Goal: Task Accomplishment & Management: Use online tool/utility

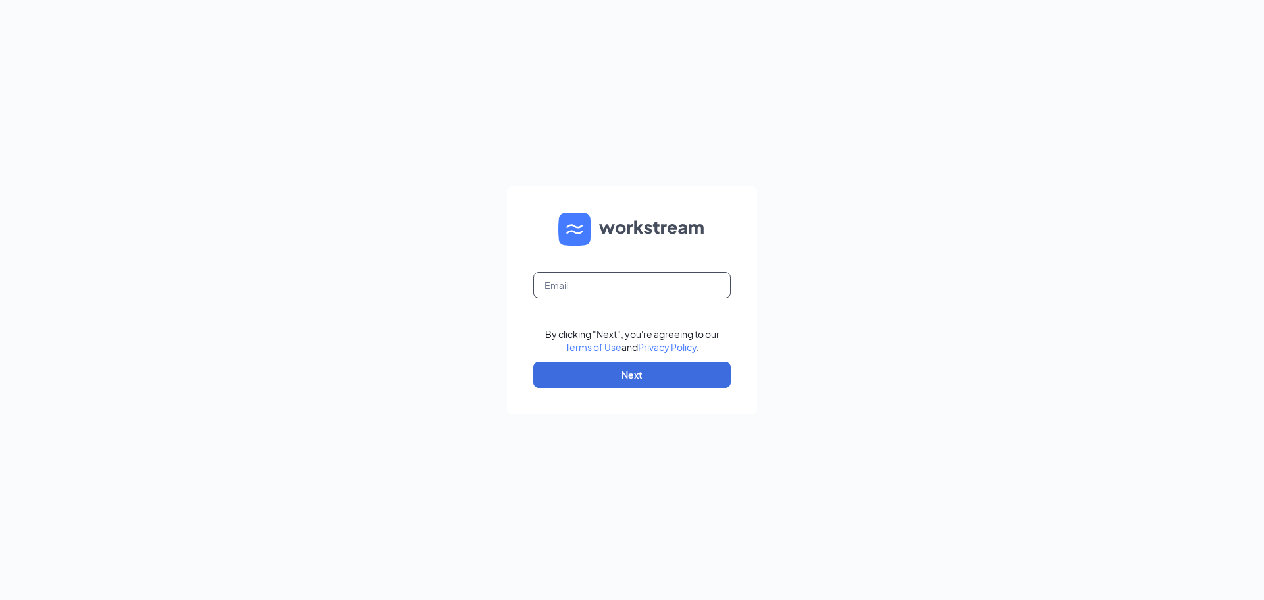
click at [617, 291] on input "text" at bounding box center [631, 285] width 197 height 26
type input "[PERSON_NAME][EMAIL_ADDRESS][DOMAIN_NAME]"
click at [648, 373] on button "Next" at bounding box center [631, 374] width 197 height 26
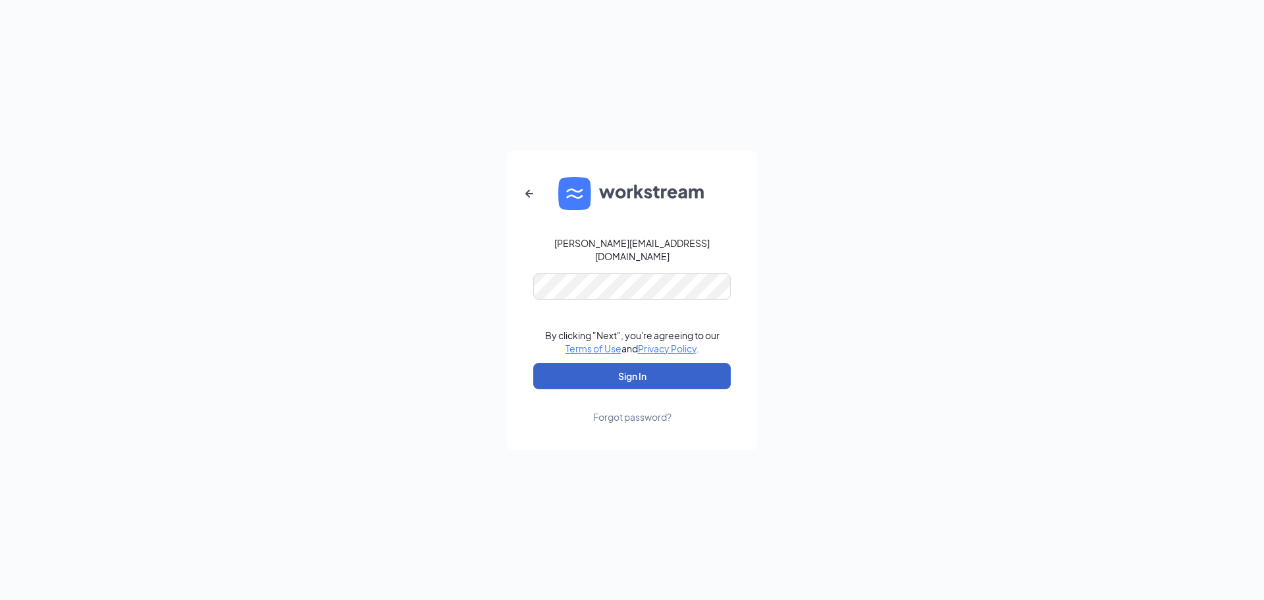
click at [644, 367] on button "Sign In" at bounding box center [631, 376] width 197 height 26
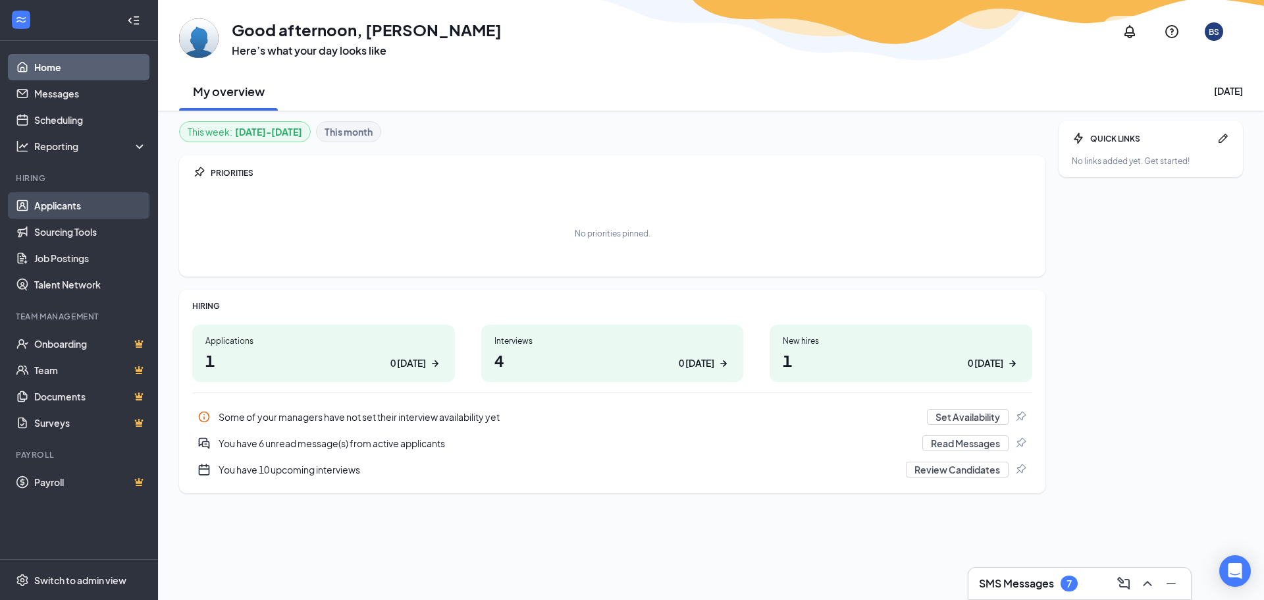
click at [63, 205] on link "Applicants" at bounding box center [90, 205] width 113 height 26
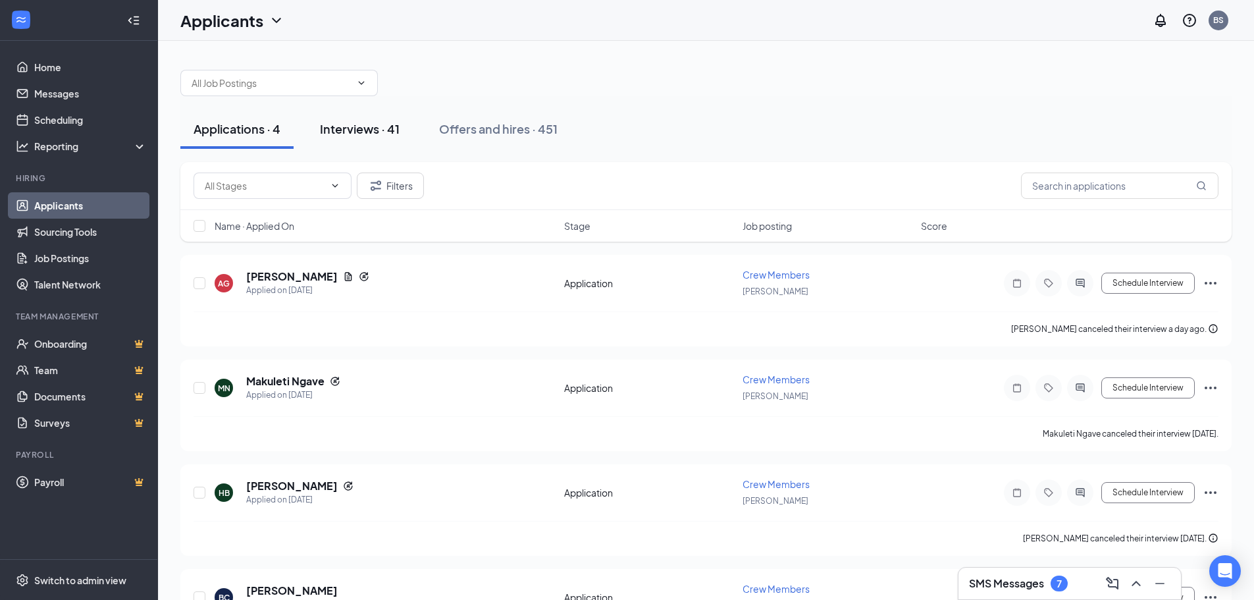
click at [370, 128] on div "Interviews · 41" at bounding box center [360, 128] width 80 height 16
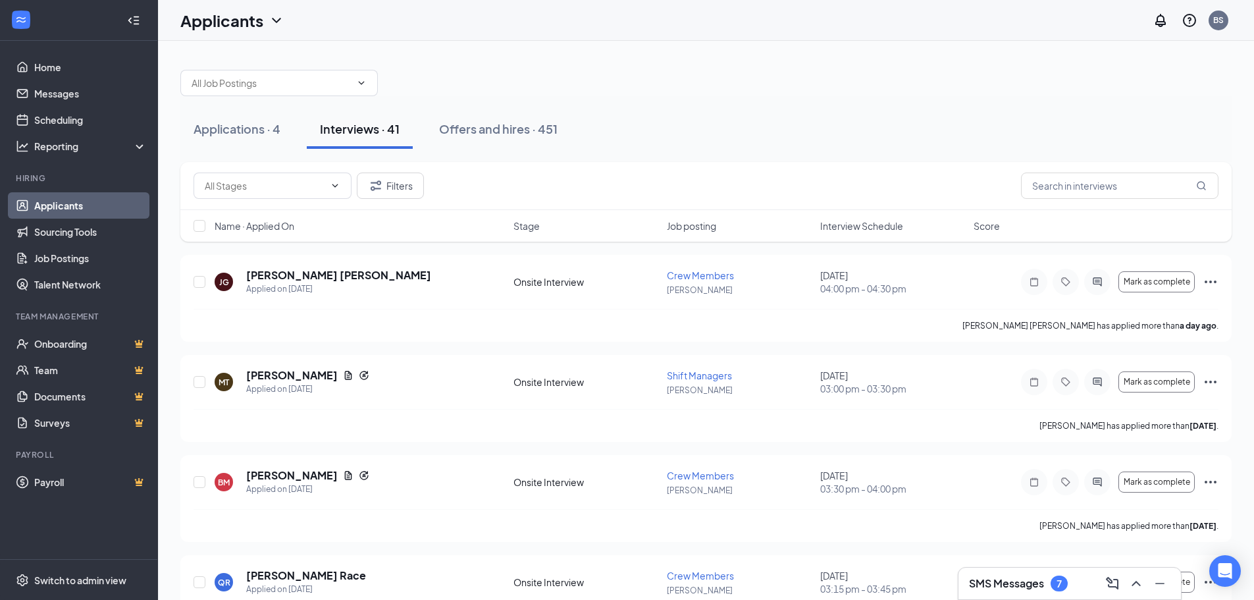
click at [873, 225] on span "Interview Schedule" at bounding box center [861, 225] width 83 height 13
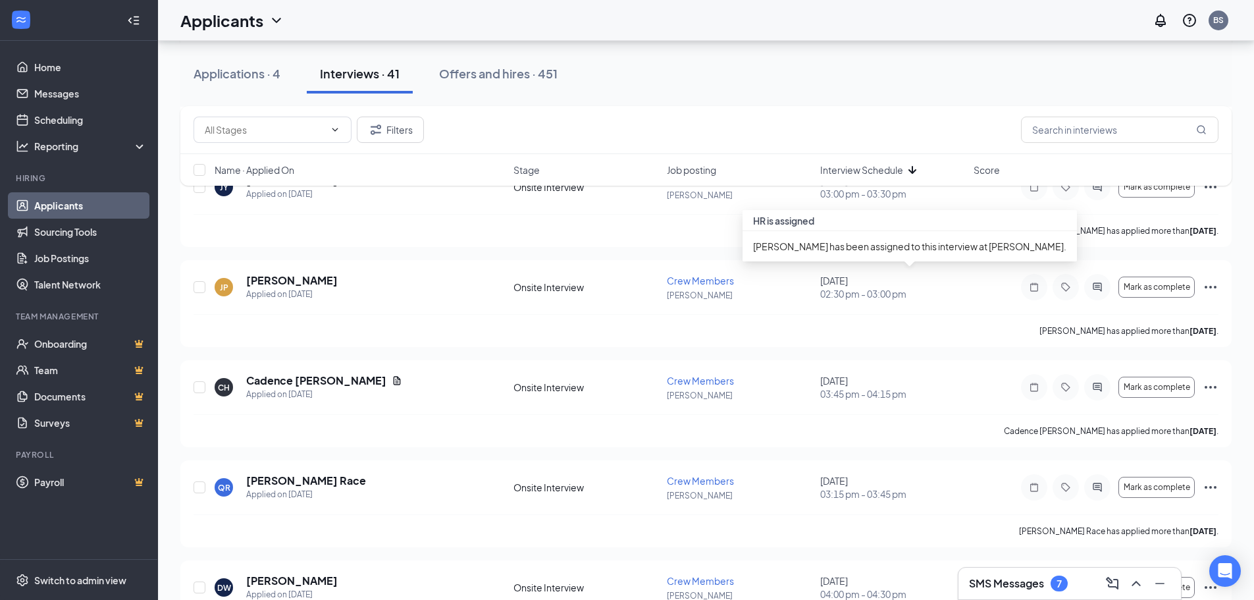
scroll to position [856, 0]
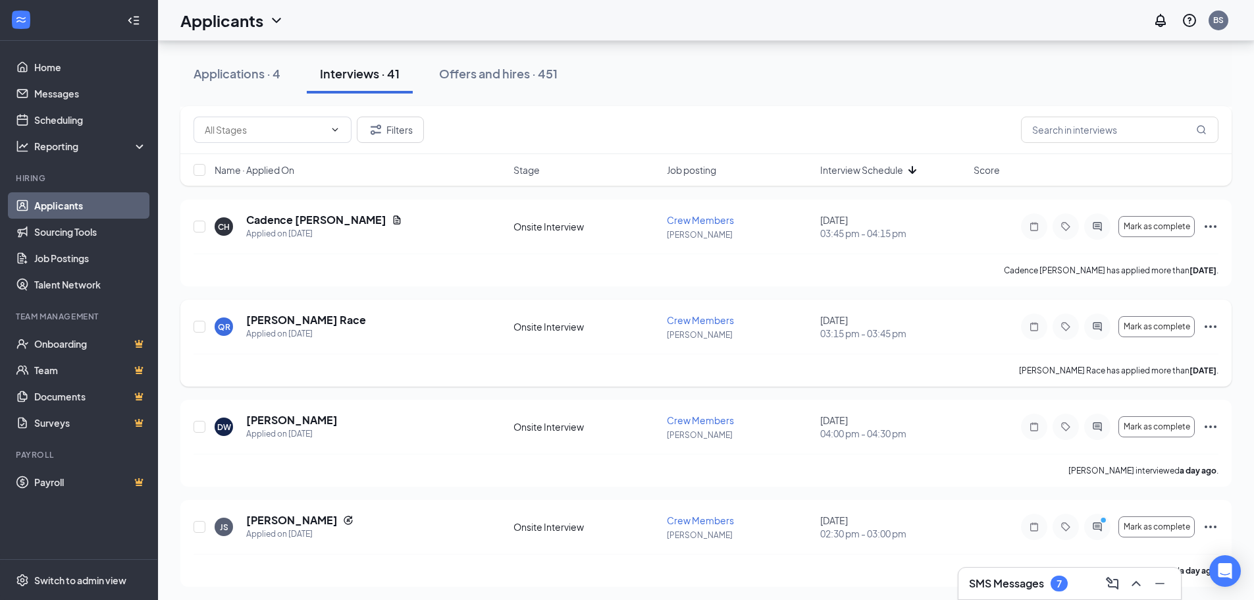
click at [1214, 329] on icon "Ellipses" at bounding box center [1210, 327] width 16 height 16
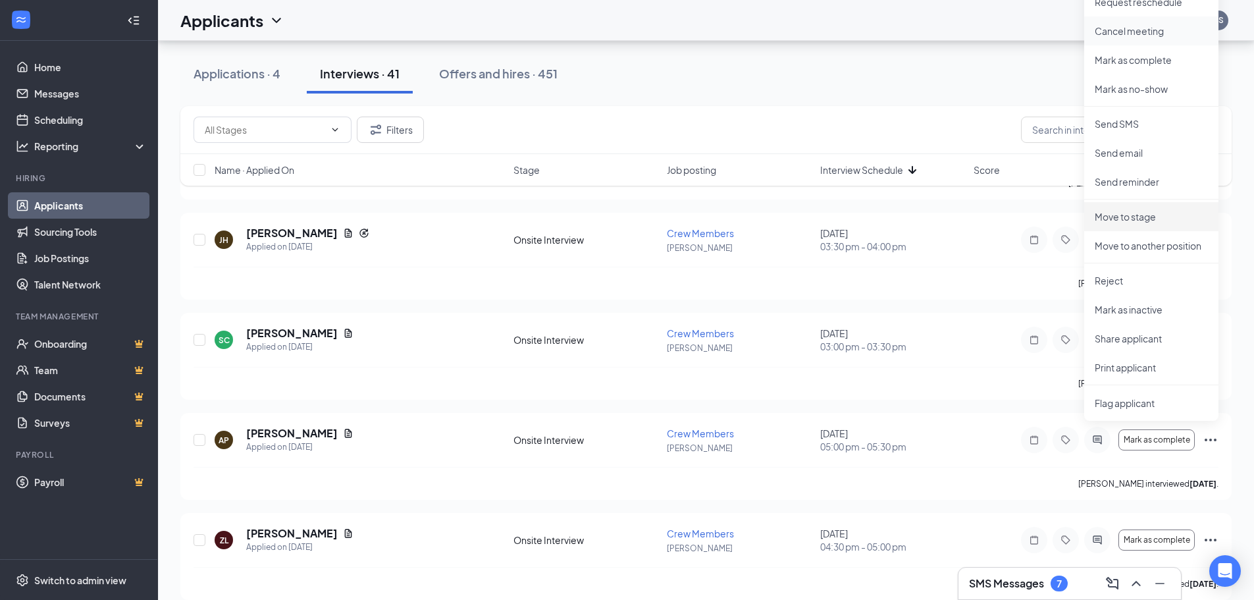
scroll to position [1250, 0]
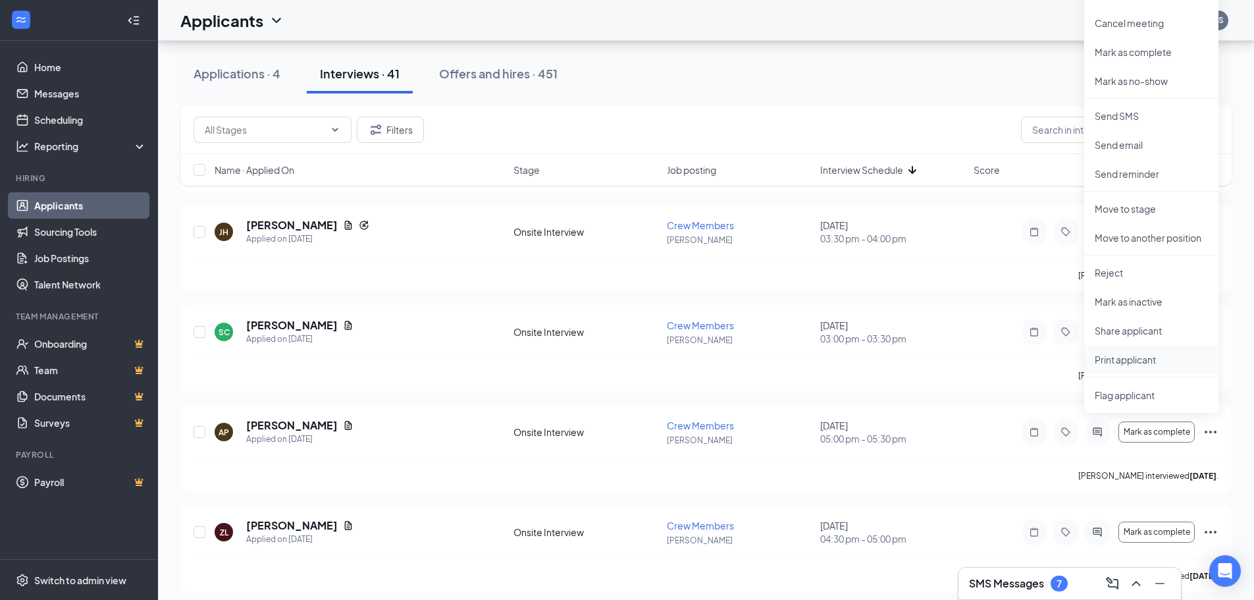
click at [1147, 360] on p "Print applicant" at bounding box center [1150, 359] width 113 height 13
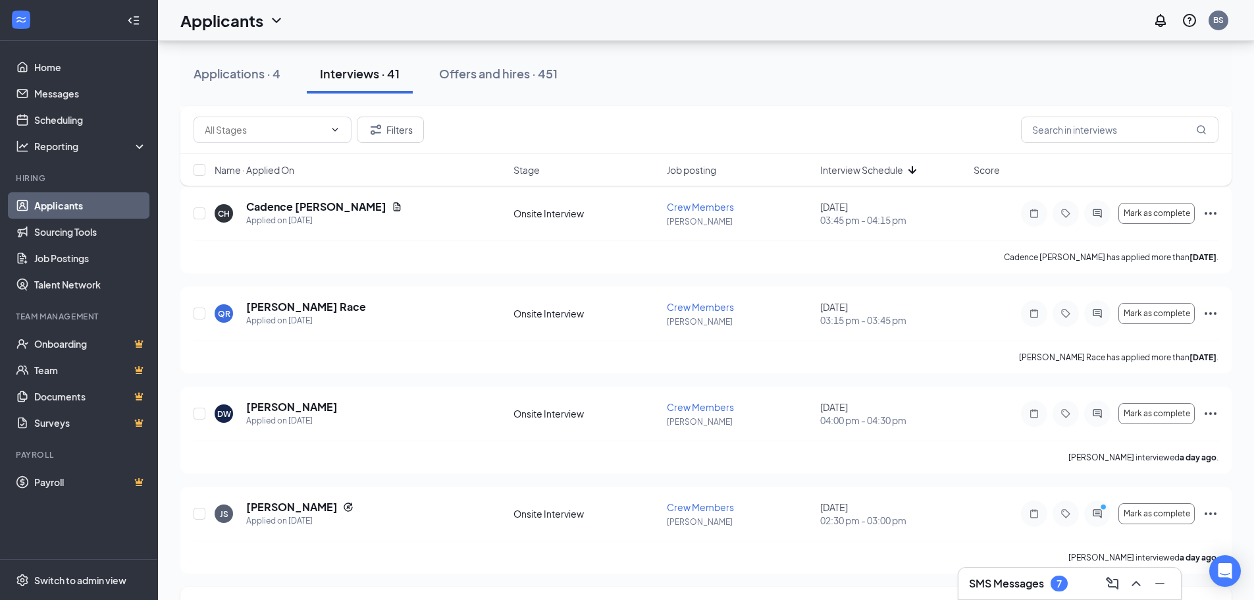
scroll to position [856, 0]
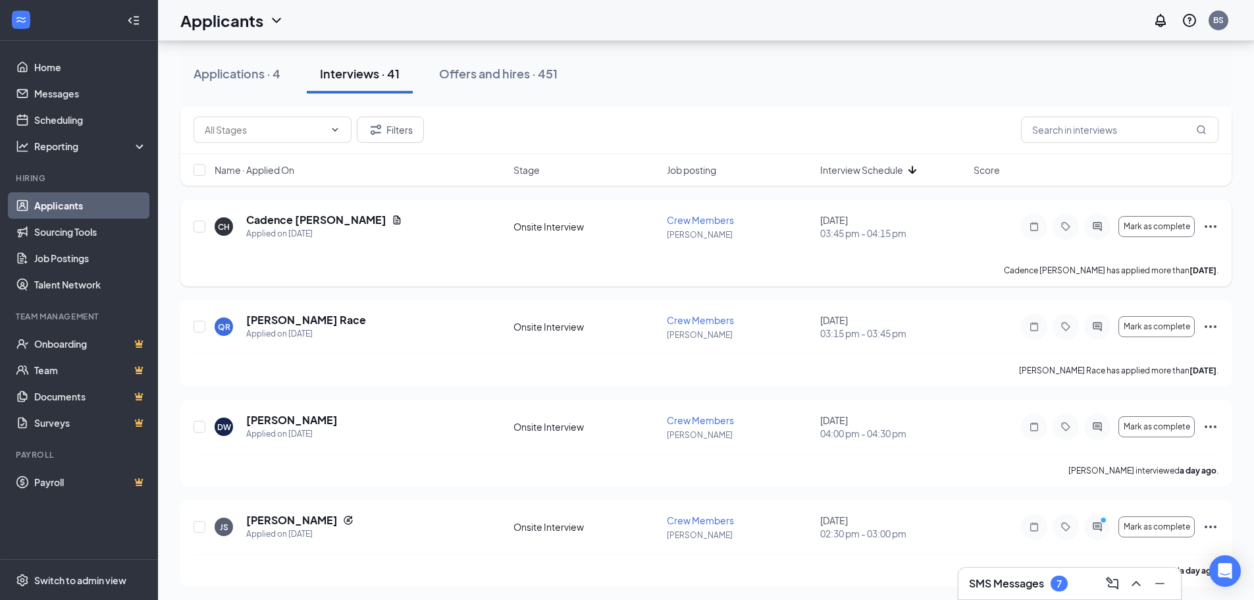
click at [1210, 220] on icon "Ellipses" at bounding box center [1210, 227] width 16 height 16
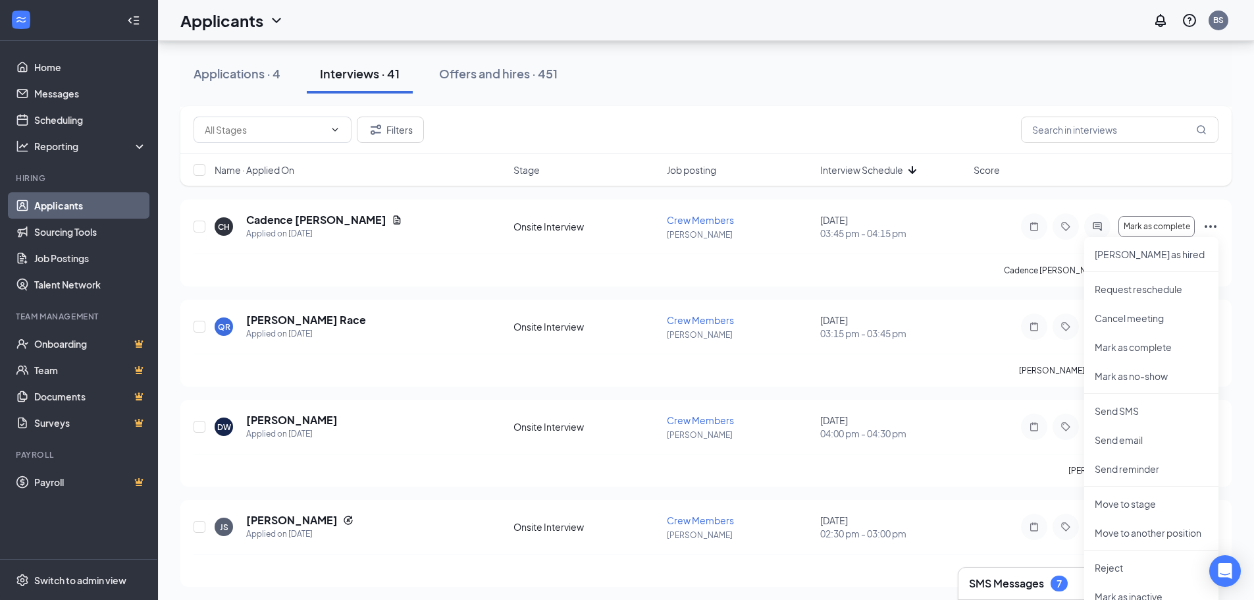
scroll to position [987, 0]
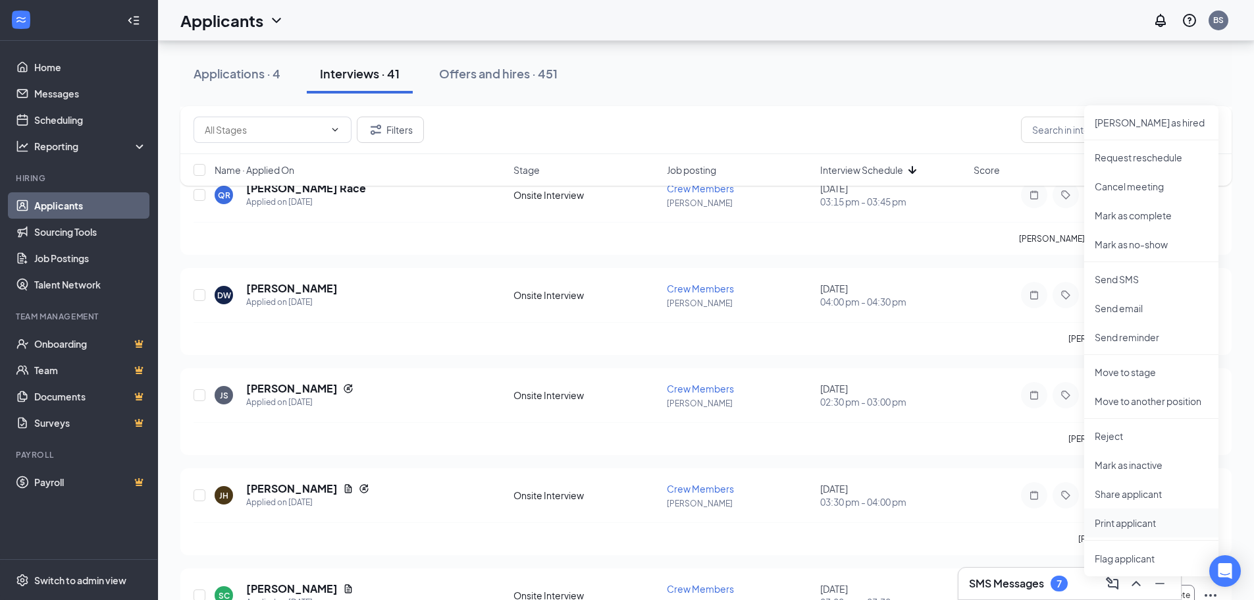
click at [1128, 518] on p "Print applicant" at bounding box center [1150, 522] width 113 height 13
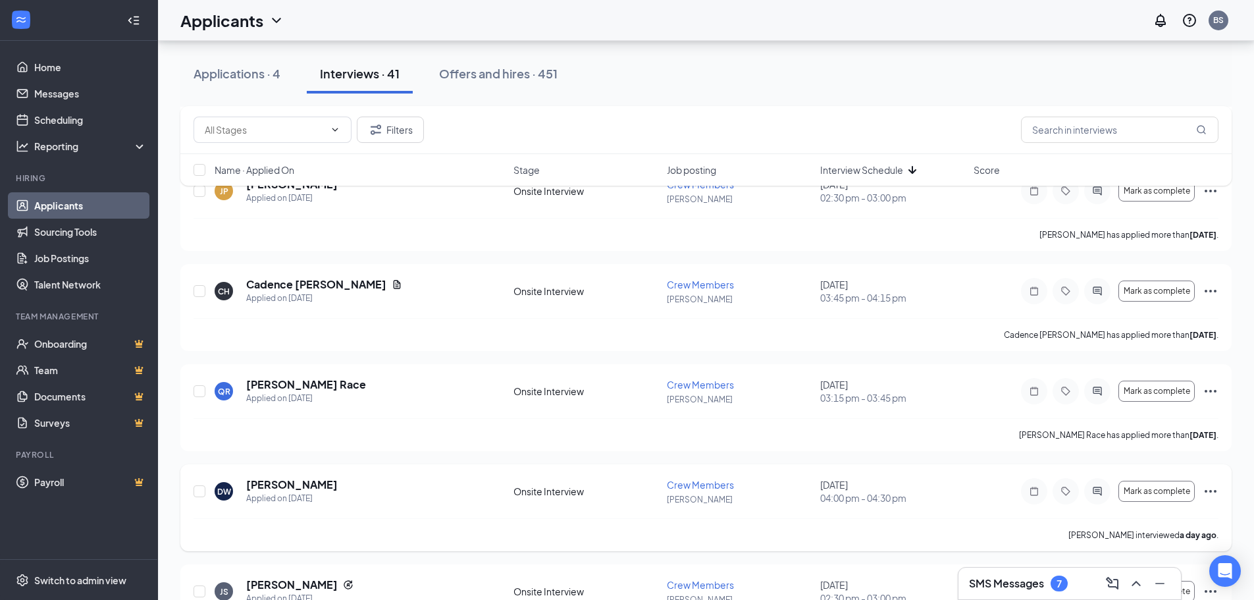
scroll to position [790, 0]
